Goal: Transaction & Acquisition: Purchase product/service

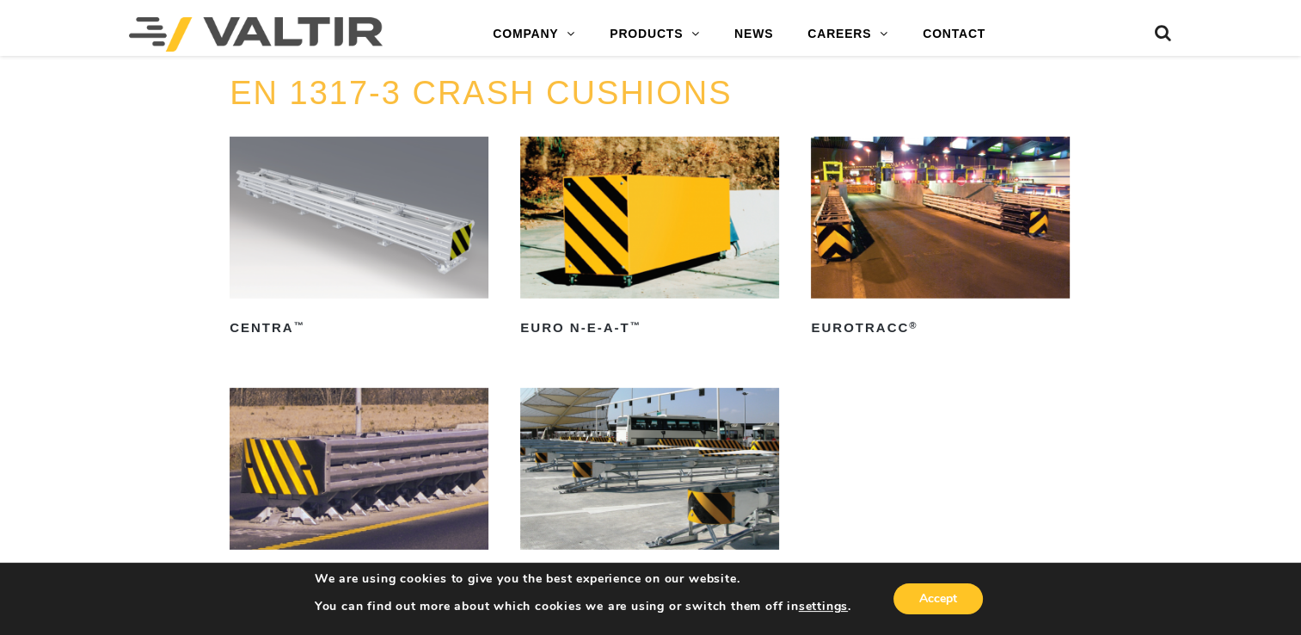
scroll to position [4883, 0]
click at [277, 330] on h2 "CENTRA ™" at bounding box center [359, 328] width 259 height 28
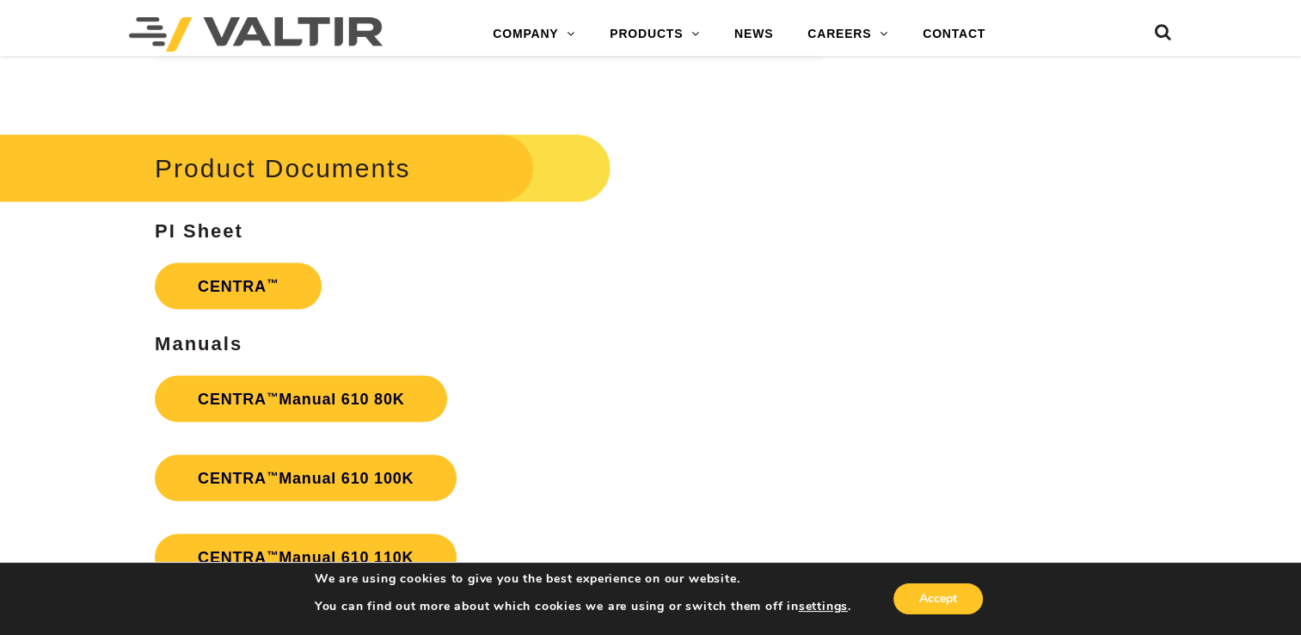
scroll to position [3213, 0]
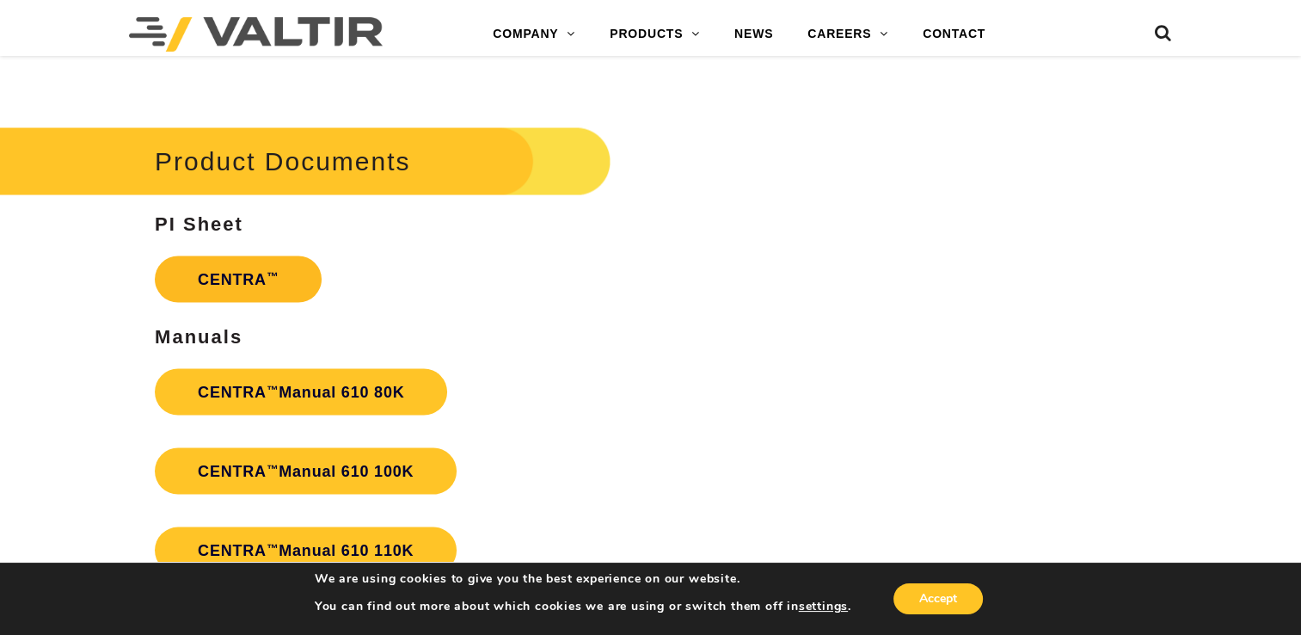
click at [243, 282] on link "CENTRA ™" at bounding box center [238, 278] width 167 height 46
